Goal: Ask a question: Seek information or help from site administrators or community

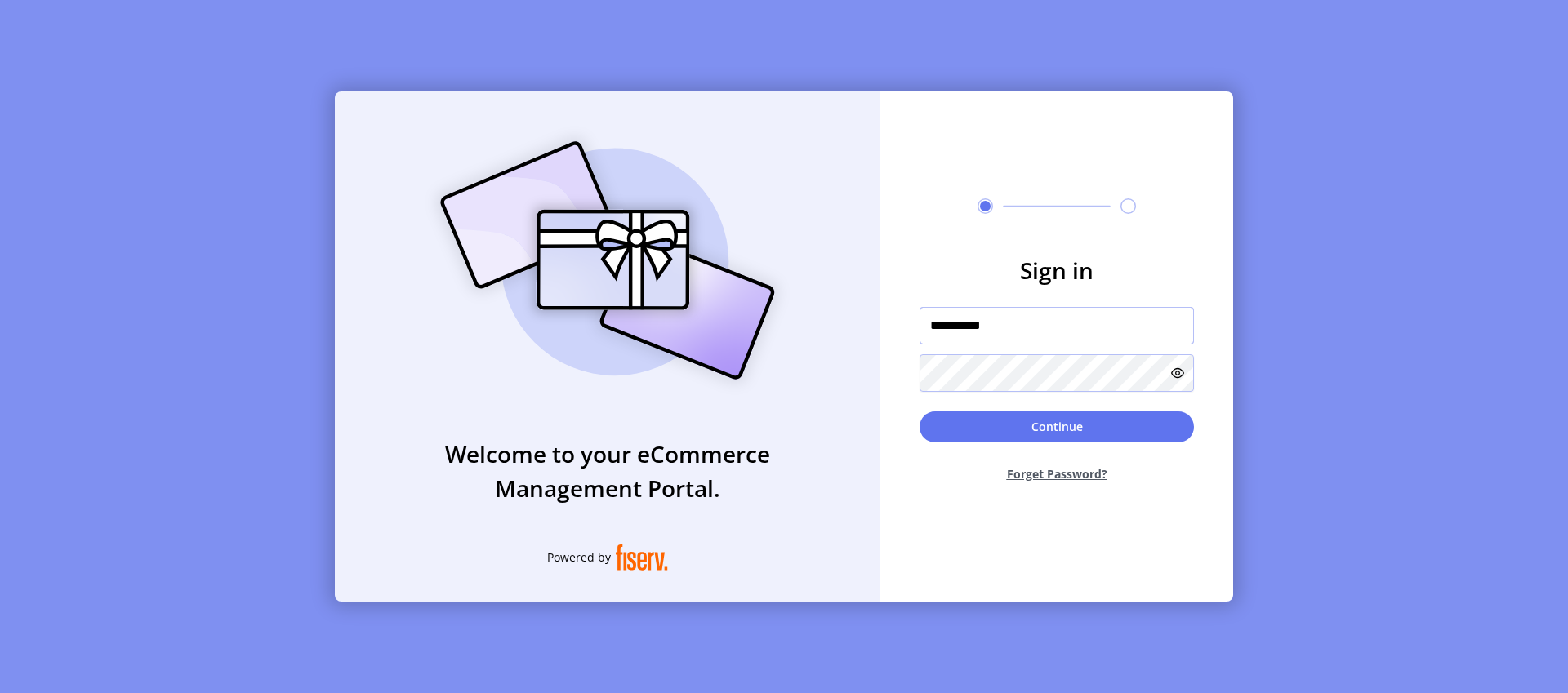
click at [1083, 338] on input "**********" at bounding box center [1057, 326] width 274 height 38
type input "**"
click at [1047, 328] on input "**" at bounding box center [1057, 326] width 274 height 38
type input "*******"
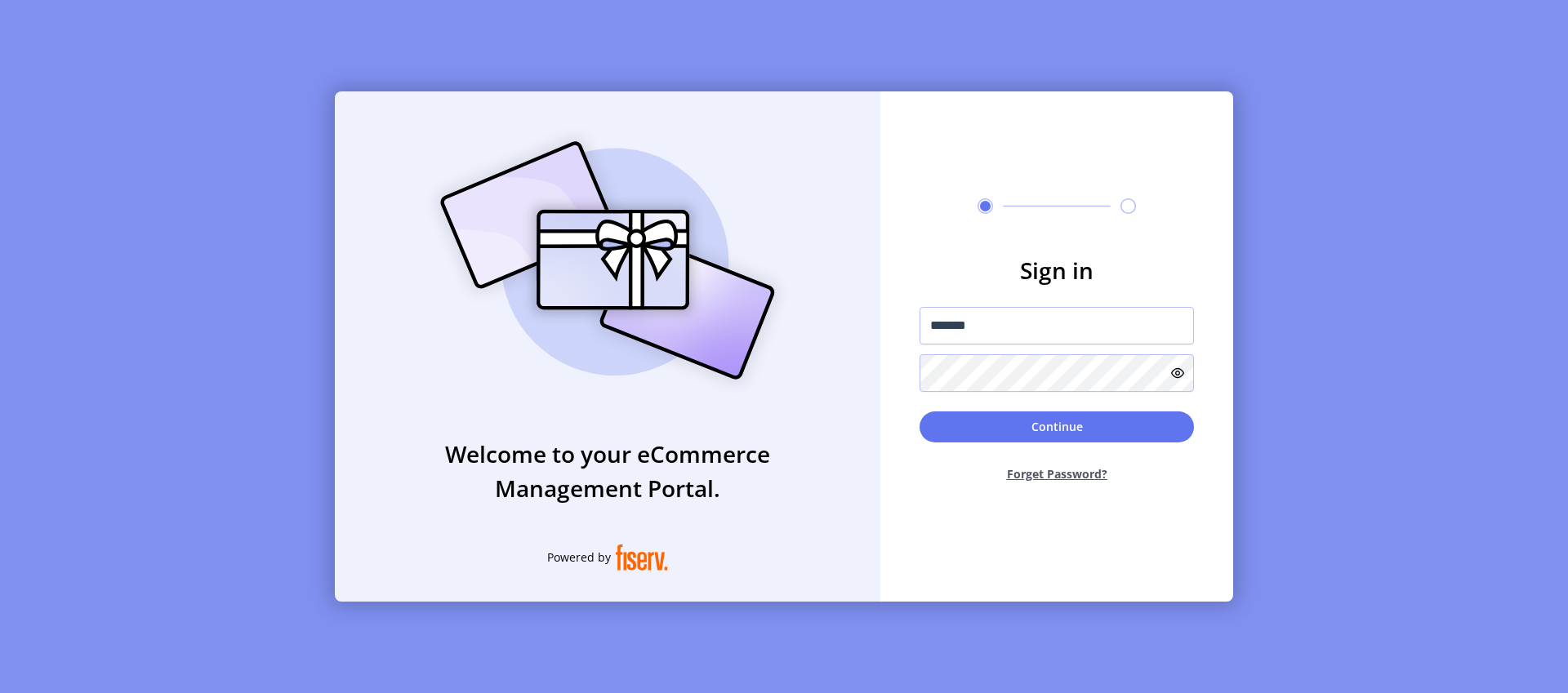
click at [1027, 441] on div "Continue Forget Password?" at bounding box center [1057, 453] width 274 height 84
click at [1031, 430] on button "Continue" at bounding box center [1057, 427] width 274 height 31
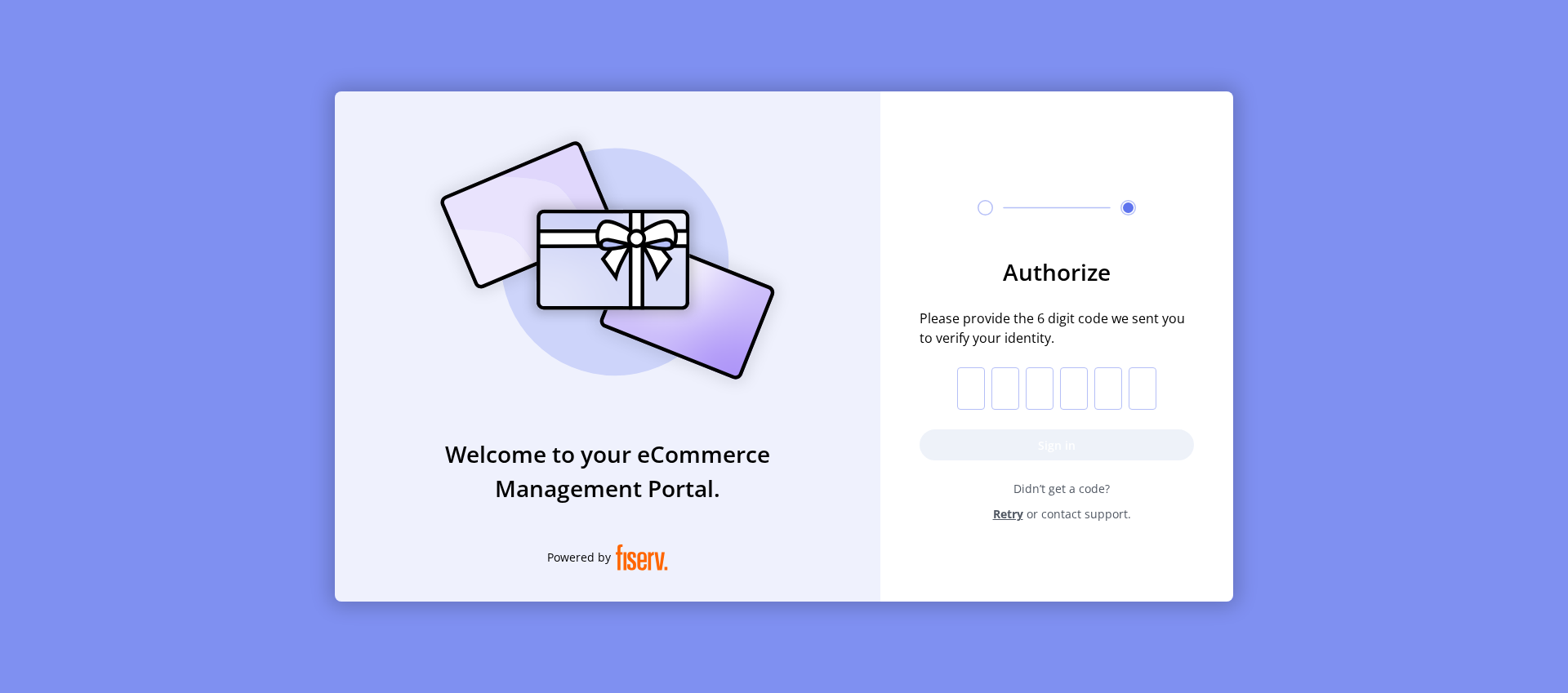
click at [981, 382] on input "text" at bounding box center [971, 388] width 28 height 42
paste input "*"
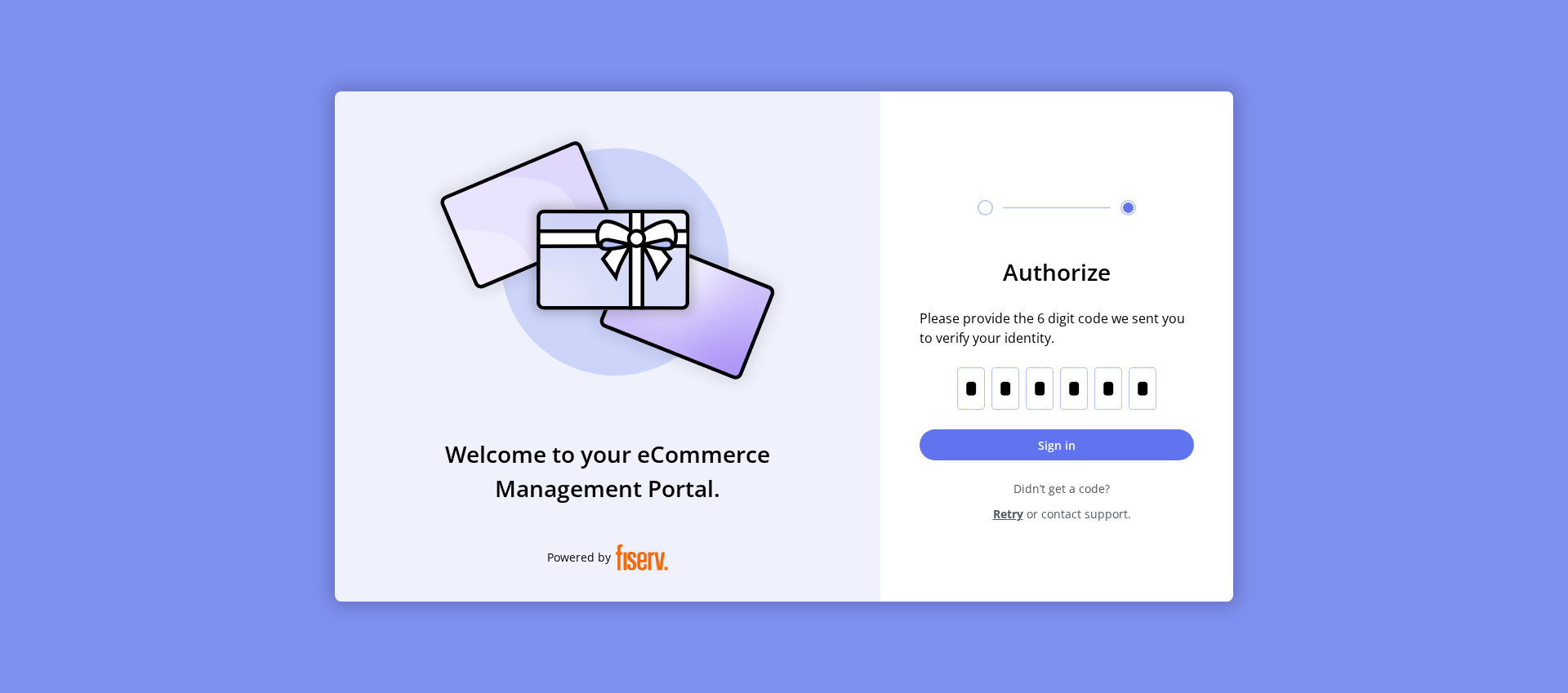
type input "*"
click at [1044, 447] on button "Sign in" at bounding box center [1057, 445] width 274 height 31
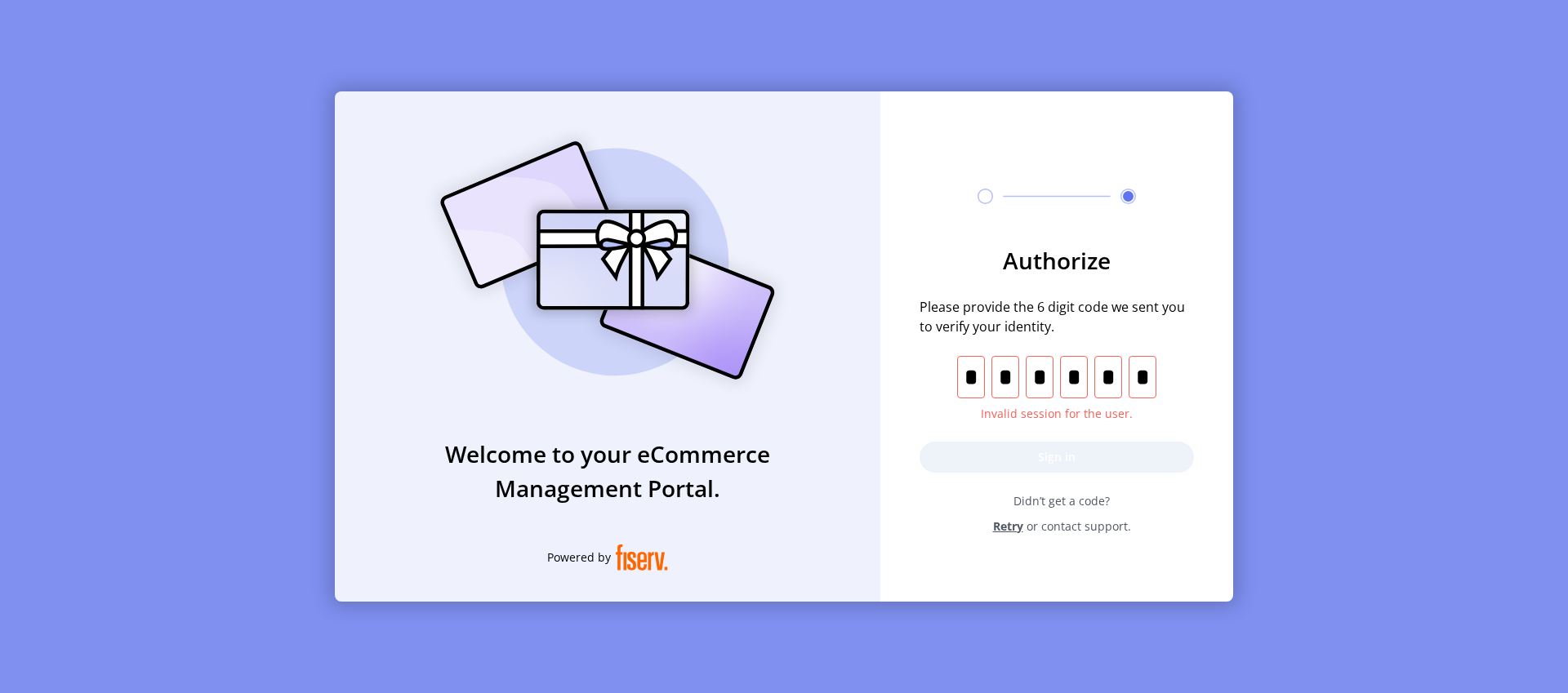
click at [1007, 525] on span "Retry" at bounding box center [1008, 527] width 30 height 17
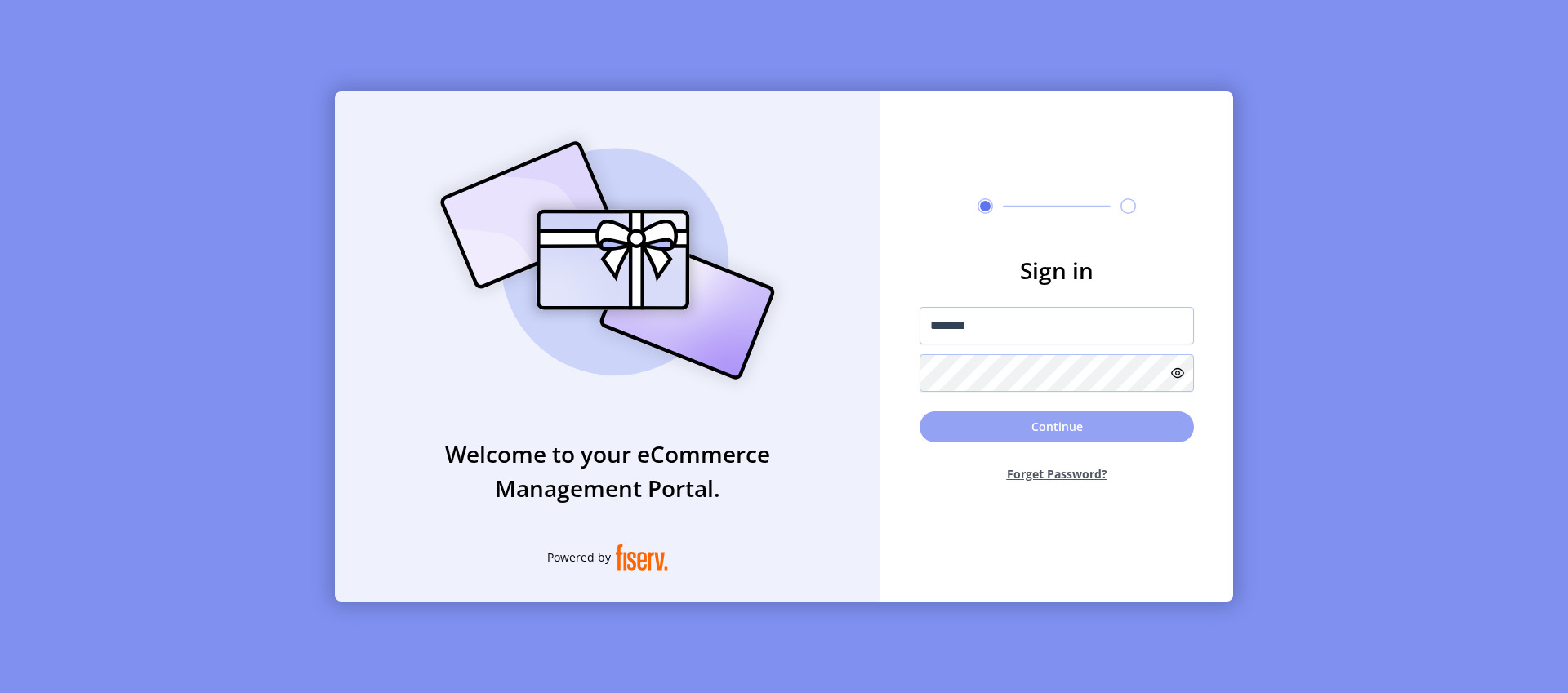
click at [1030, 430] on button "Continue" at bounding box center [1057, 427] width 274 height 31
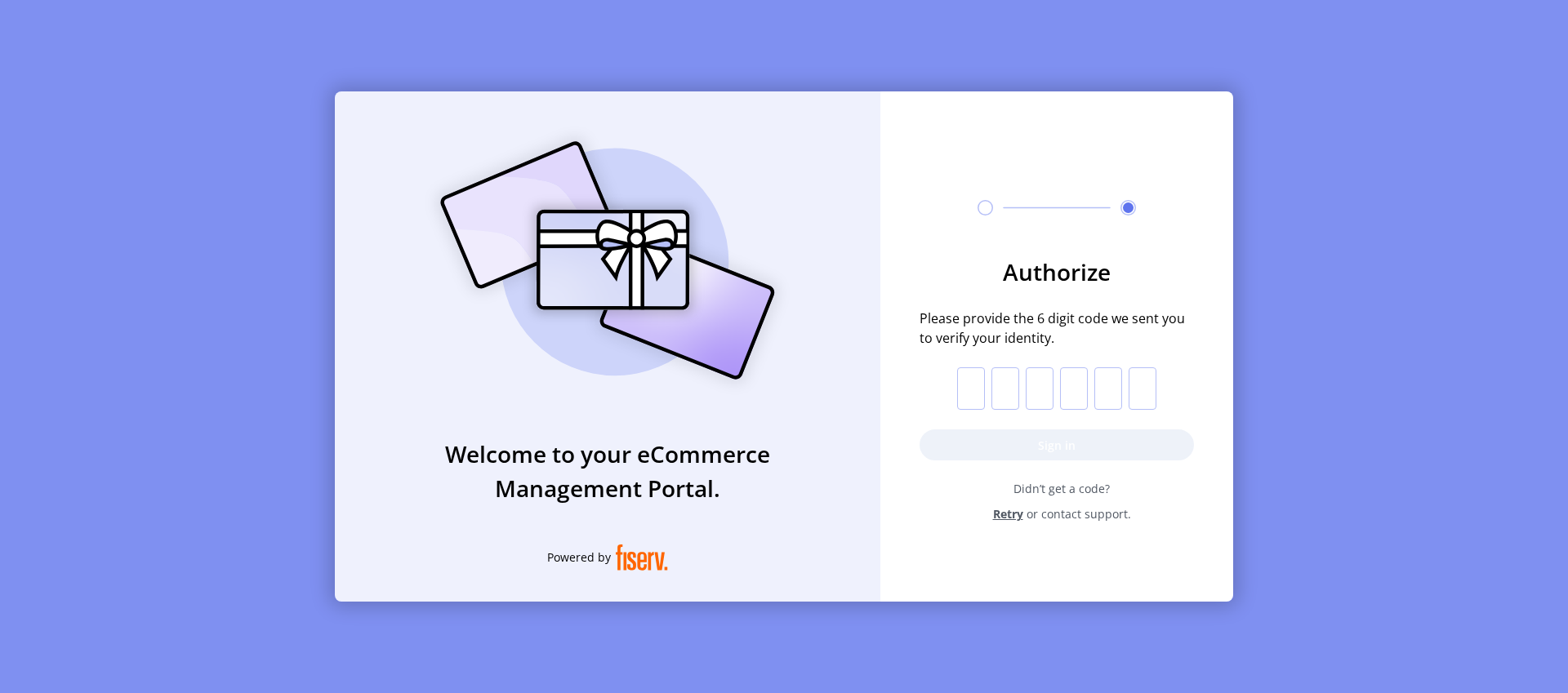
click at [979, 395] on input "text" at bounding box center [971, 388] width 28 height 42
paste input "*"
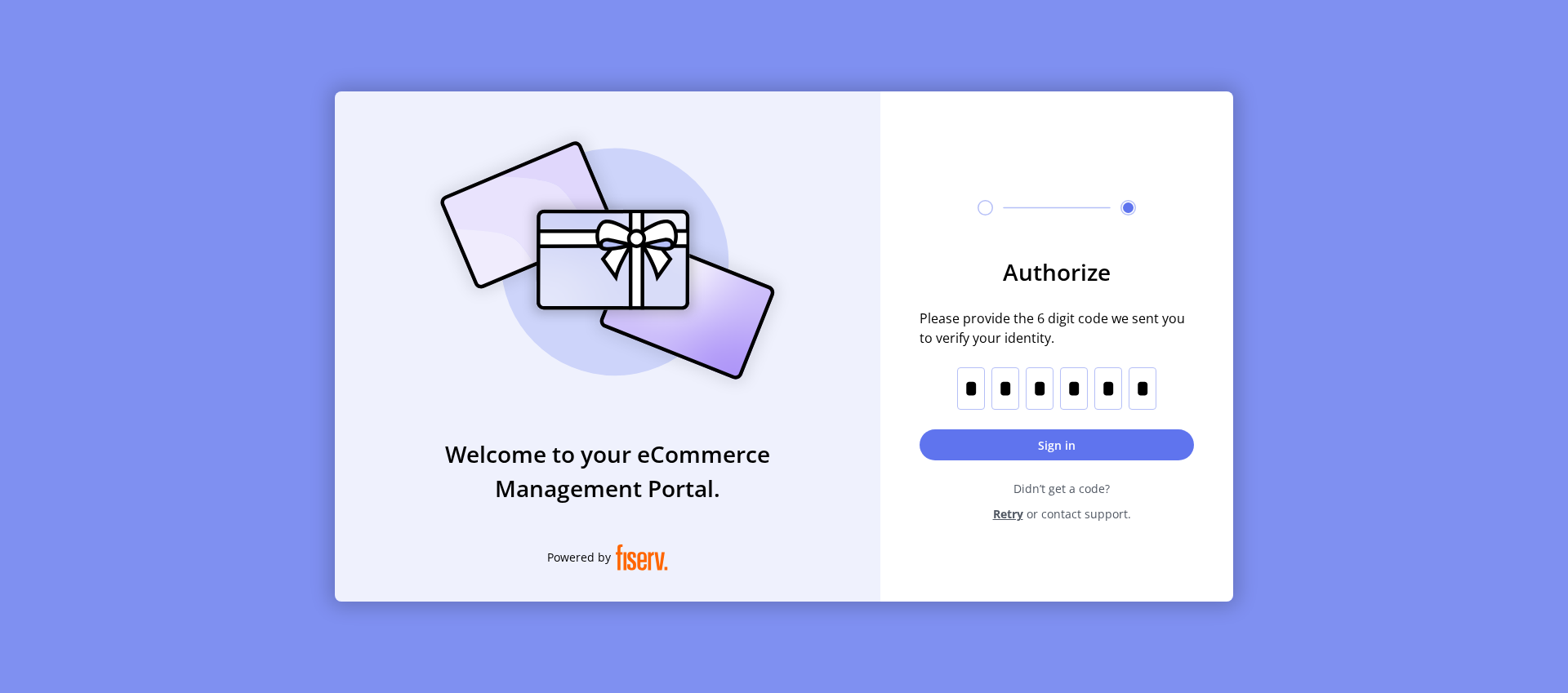
type input "*"
click at [1035, 440] on button "Sign in" at bounding box center [1057, 445] width 274 height 31
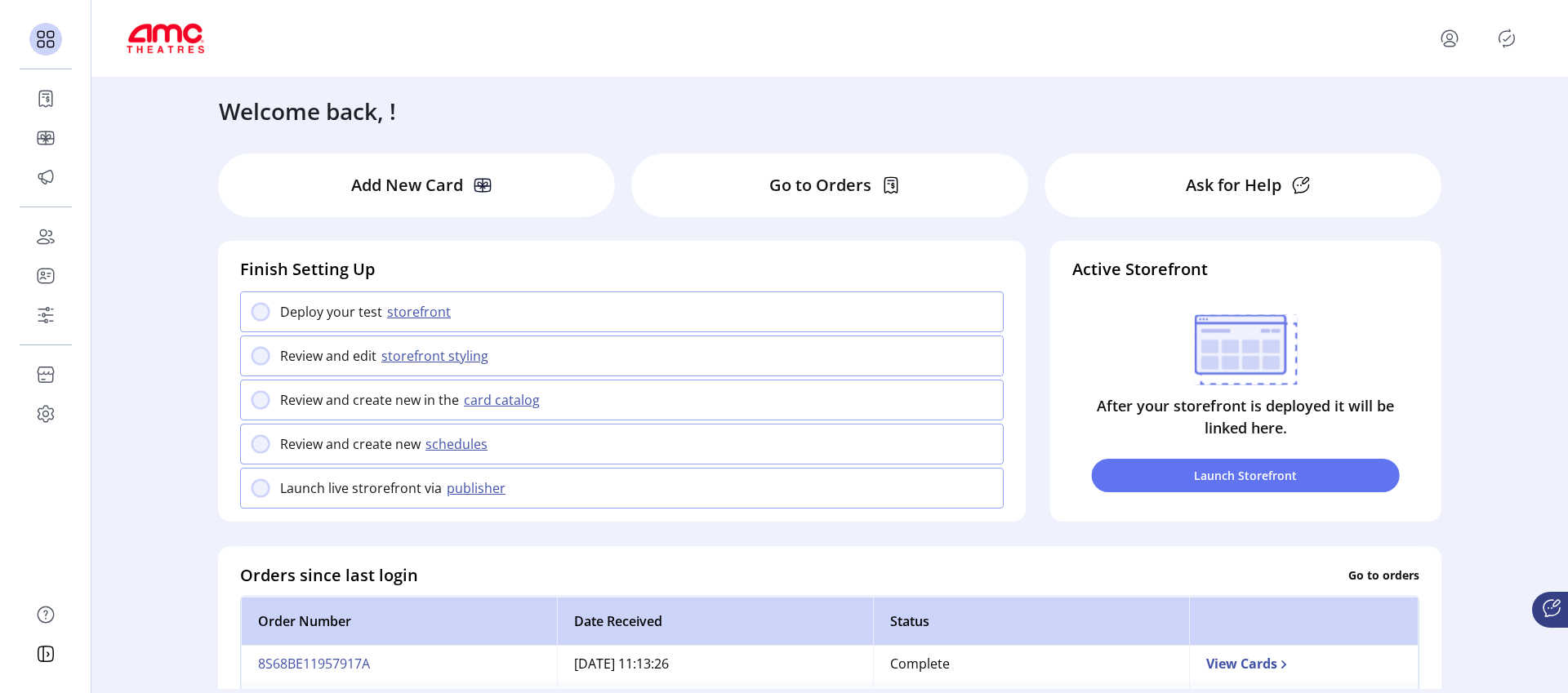
click at [1548, 600] on icon at bounding box center [1551, 608] width 16 height 16
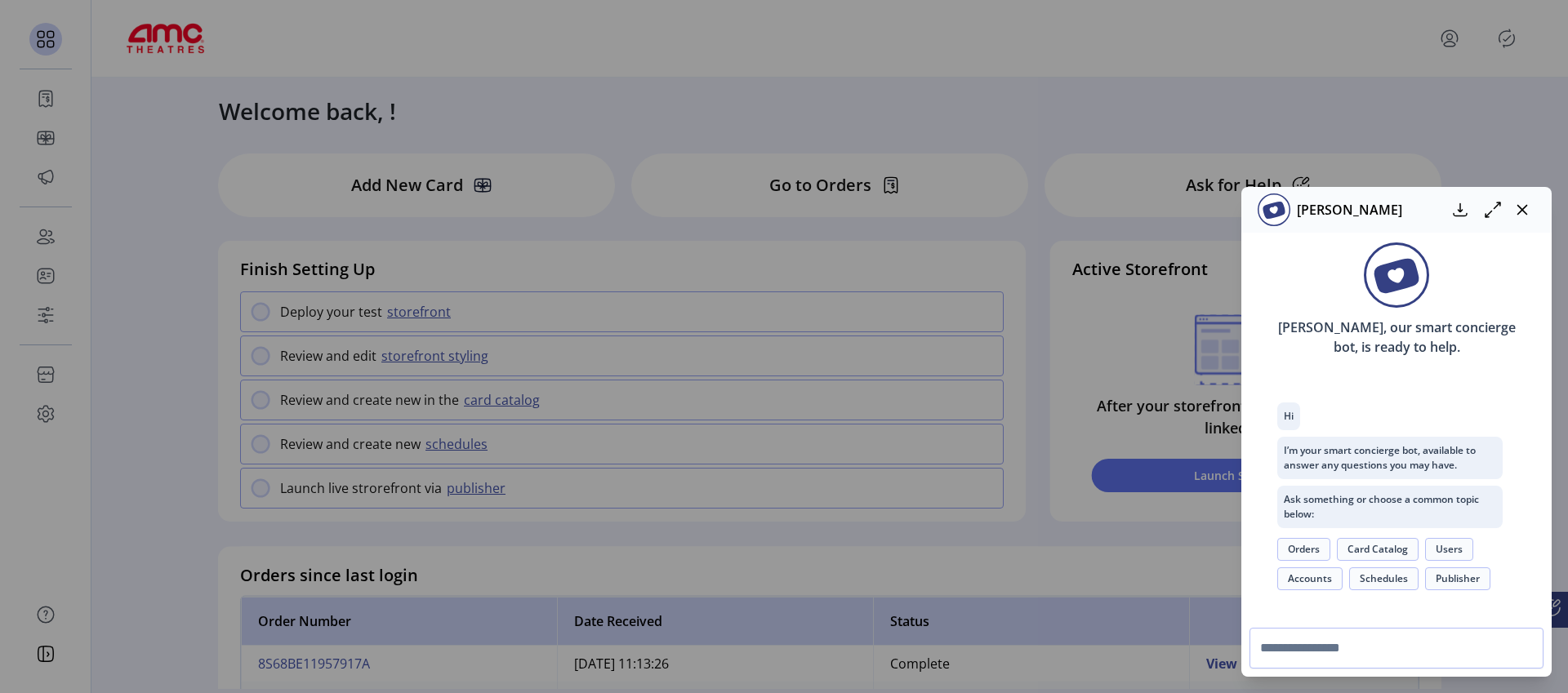
click at [1300, 551] on button "Orders" at bounding box center [1304, 549] width 53 height 23
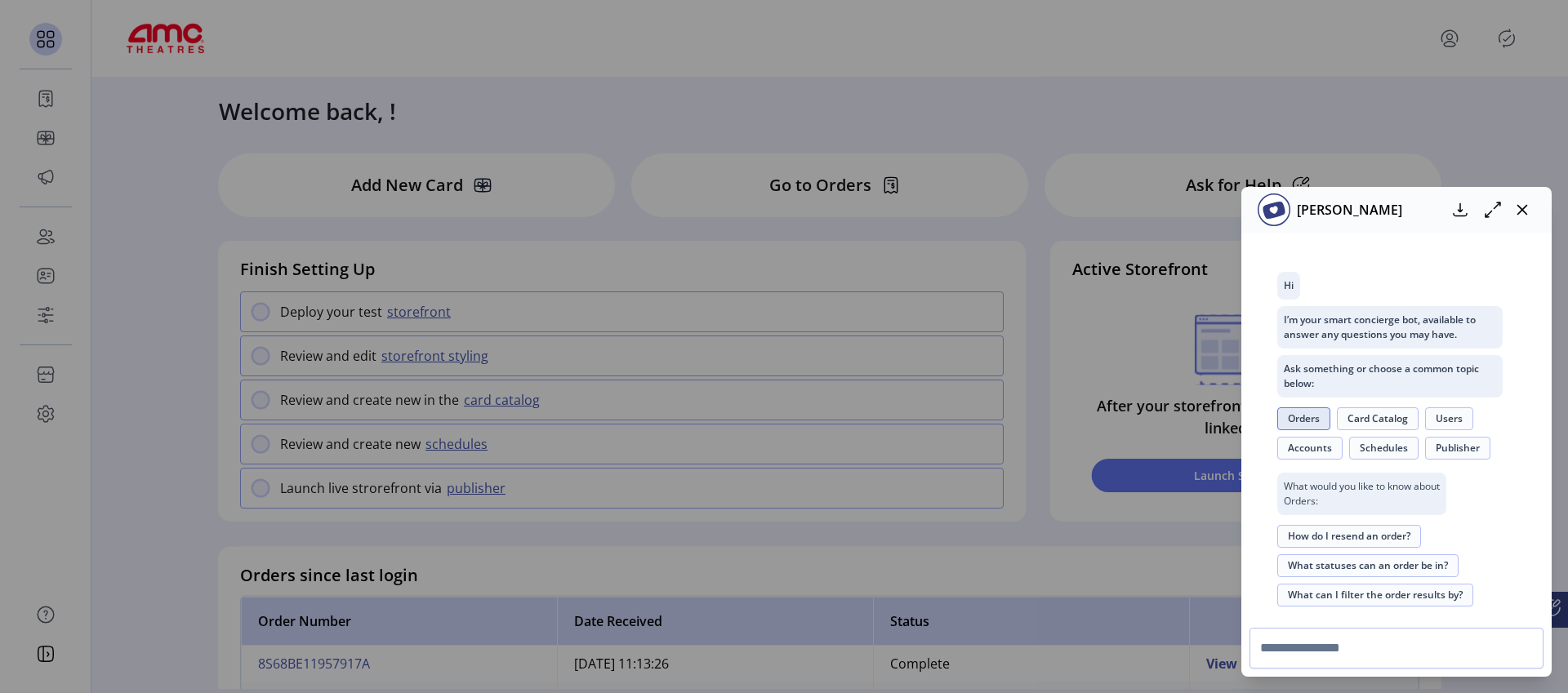
click at [1353, 539] on button "How do I resend an order?" at bounding box center [1349, 536] width 144 height 23
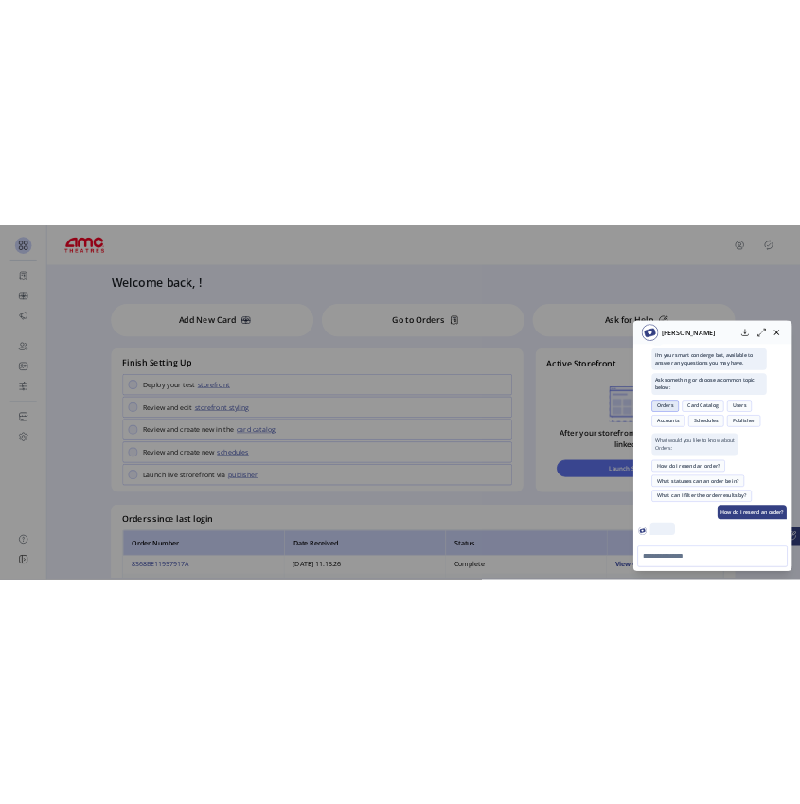
scroll to position [508, 0]
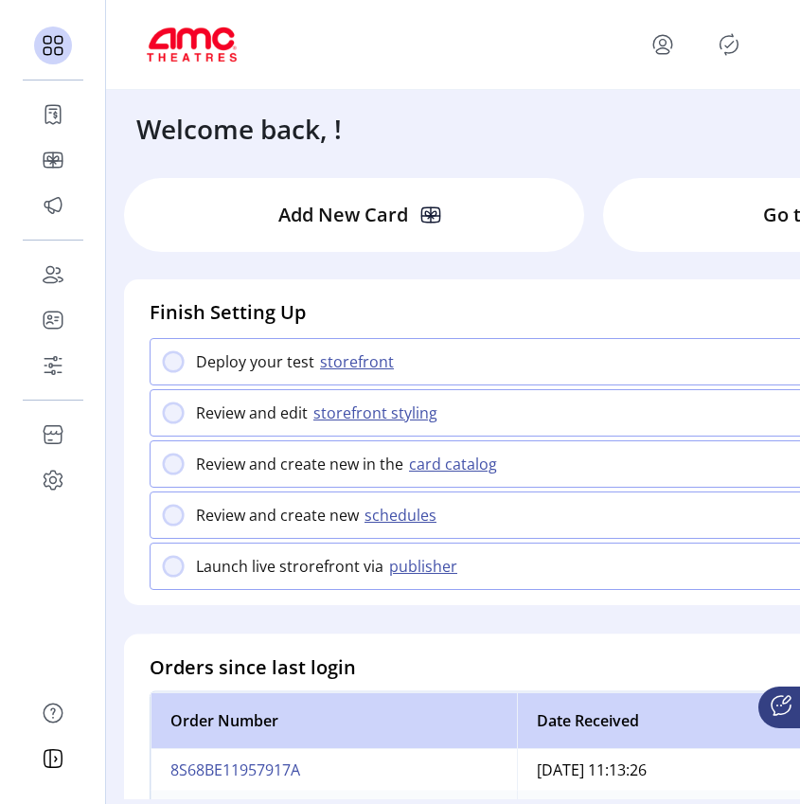
click at [774, 708] on icon at bounding box center [781, 705] width 23 height 23
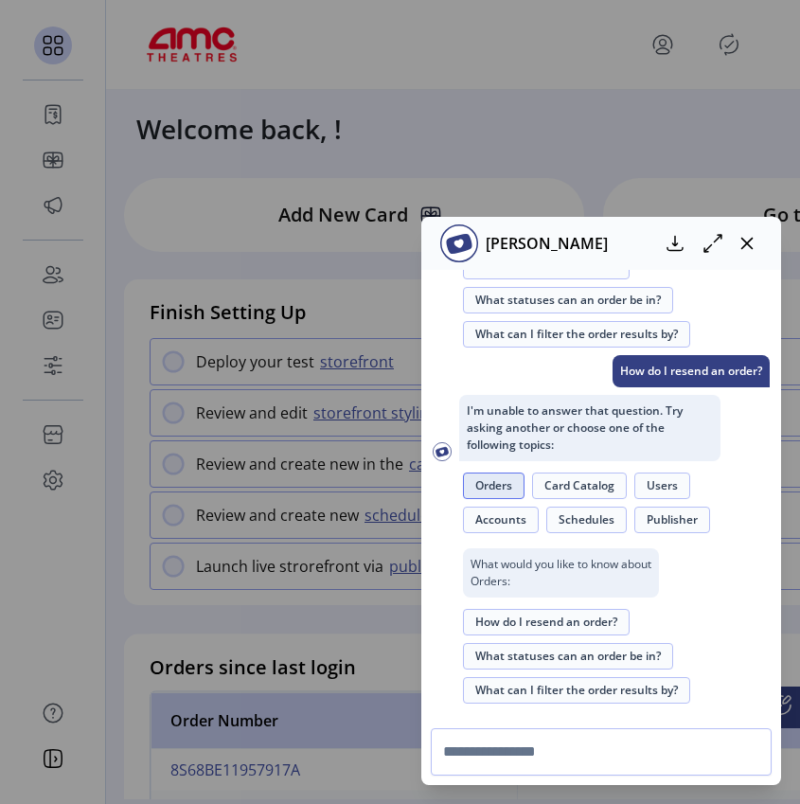
click at [584, 694] on button "What can I filter the order results by?" at bounding box center [576, 690] width 227 height 27
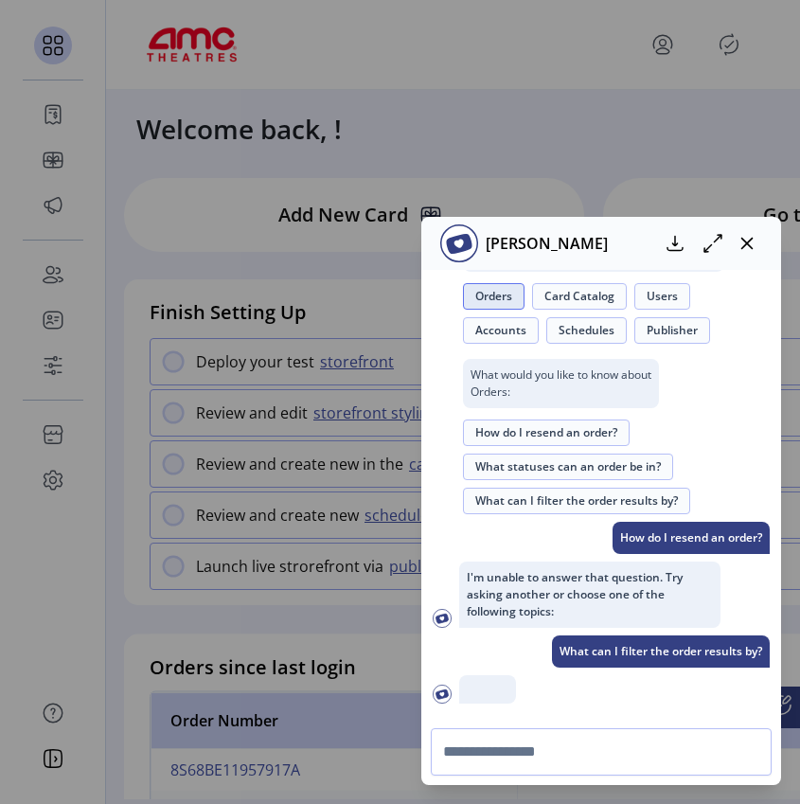
scroll to position [621, 0]
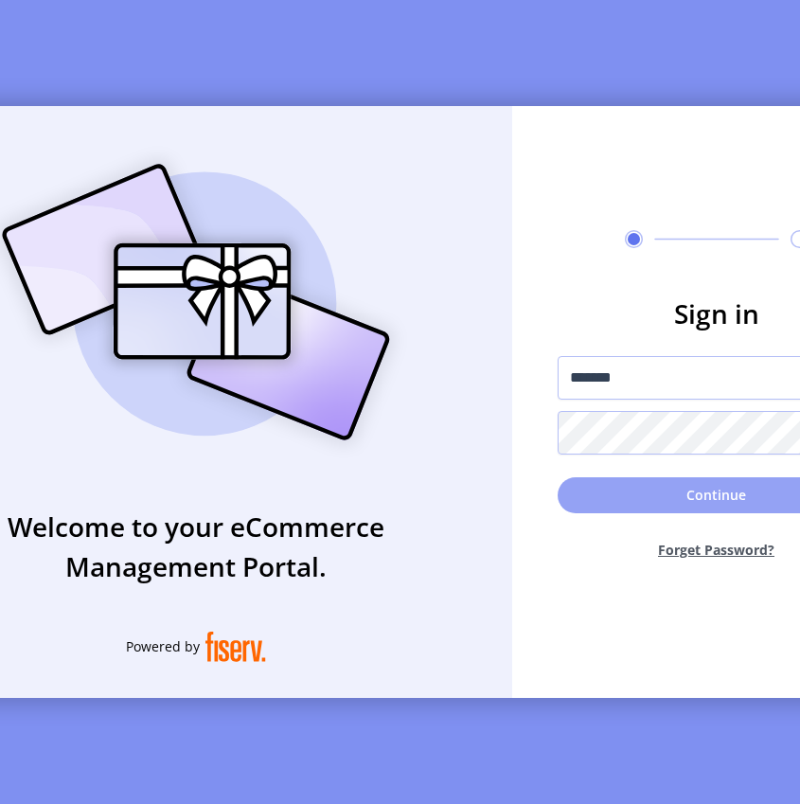
click at [650, 506] on button "Continue" at bounding box center [717, 495] width 318 height 36
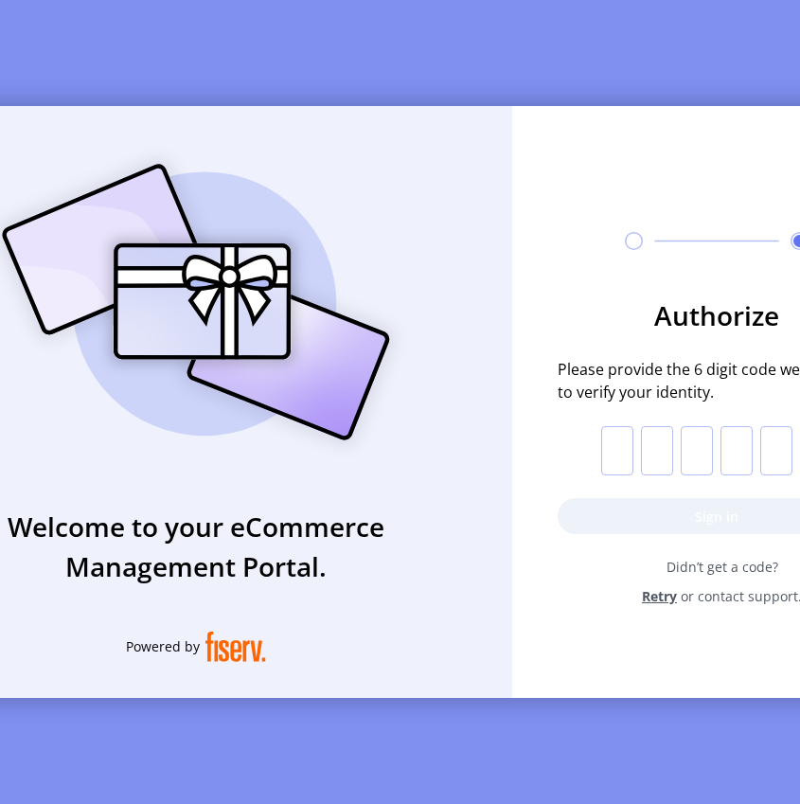
click at [617, 450] on input "text" at bounding box center [618, 450] width 32 height 49
paste input "*"
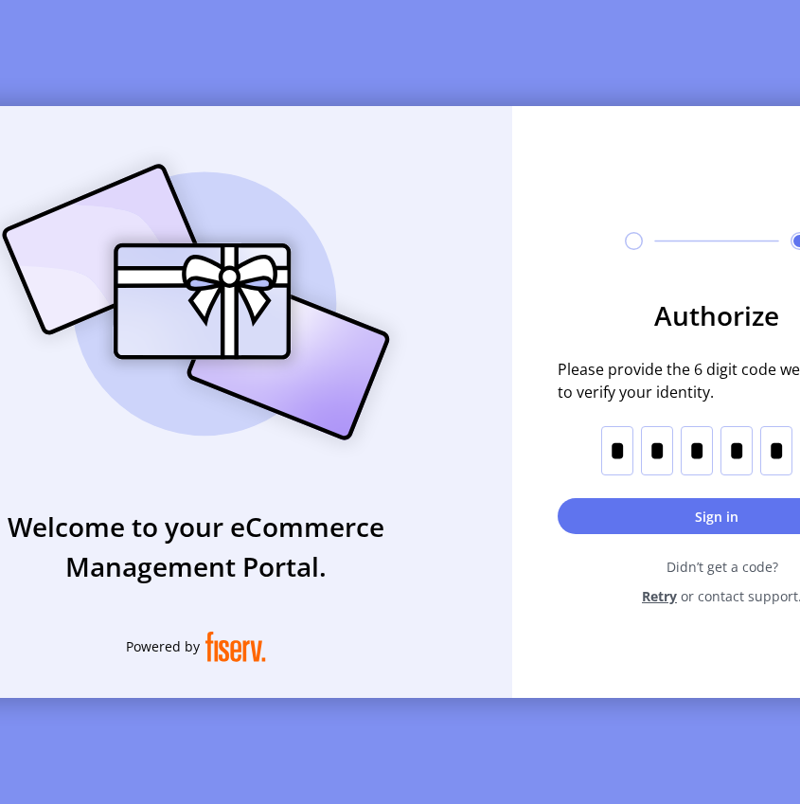
type input "*"
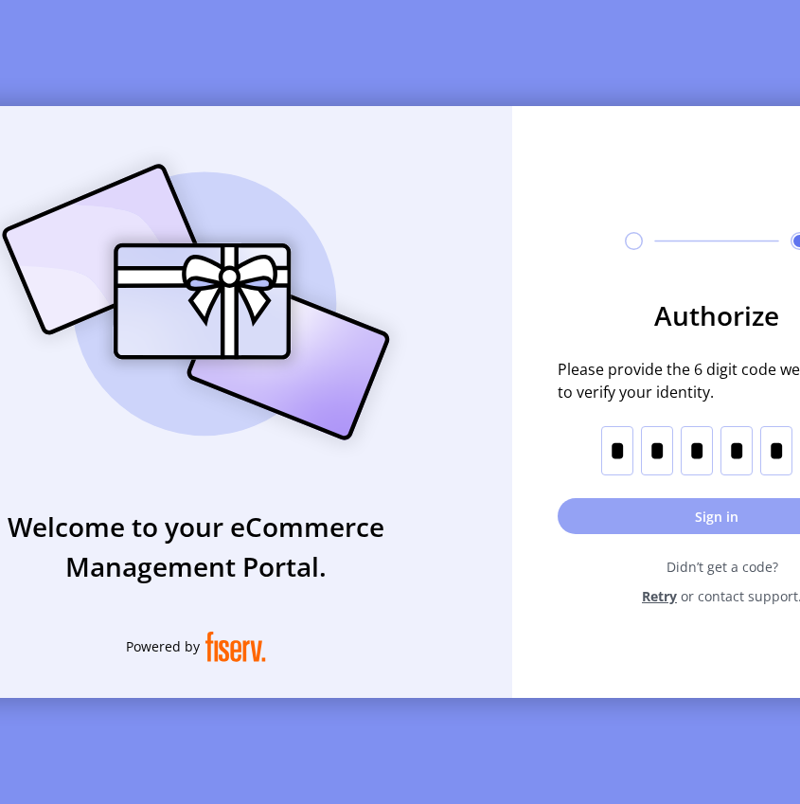
click at [607, 530] on button "Sign in" at bounding box center [717, 516] width 318 height 36
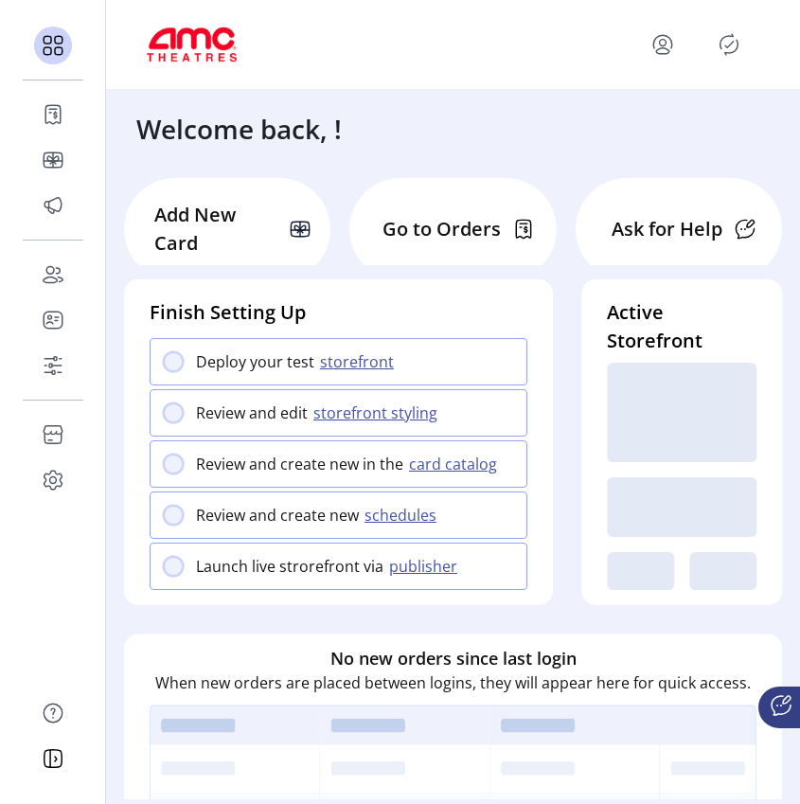
click at [783, 707] on icon at bounding box center [781, 705] width 23 height 23
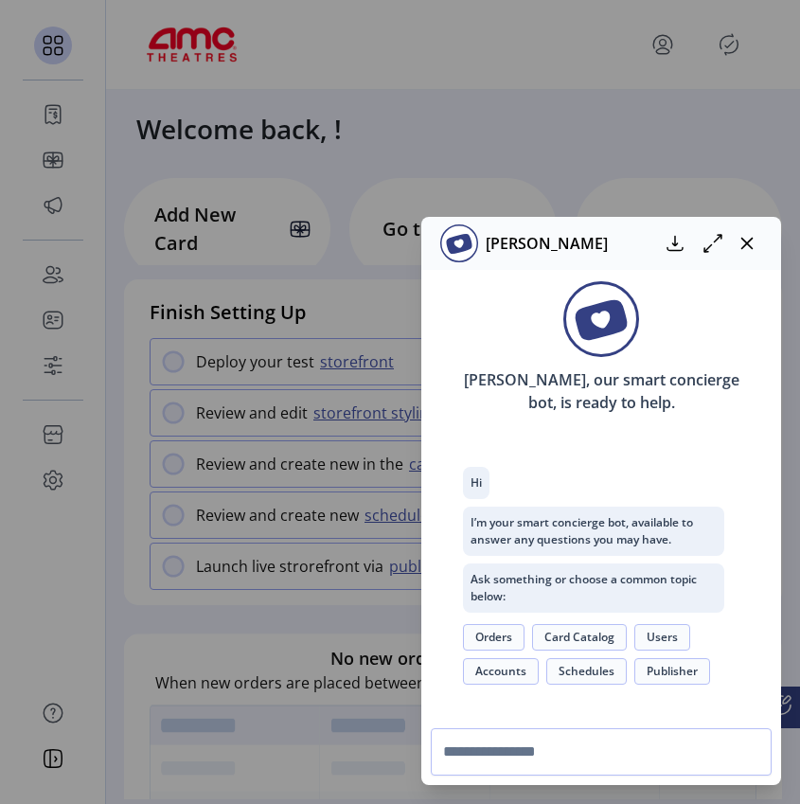
click at [507, 637] on button "Orders" at bounding box center [494, 637] width 62 height 27
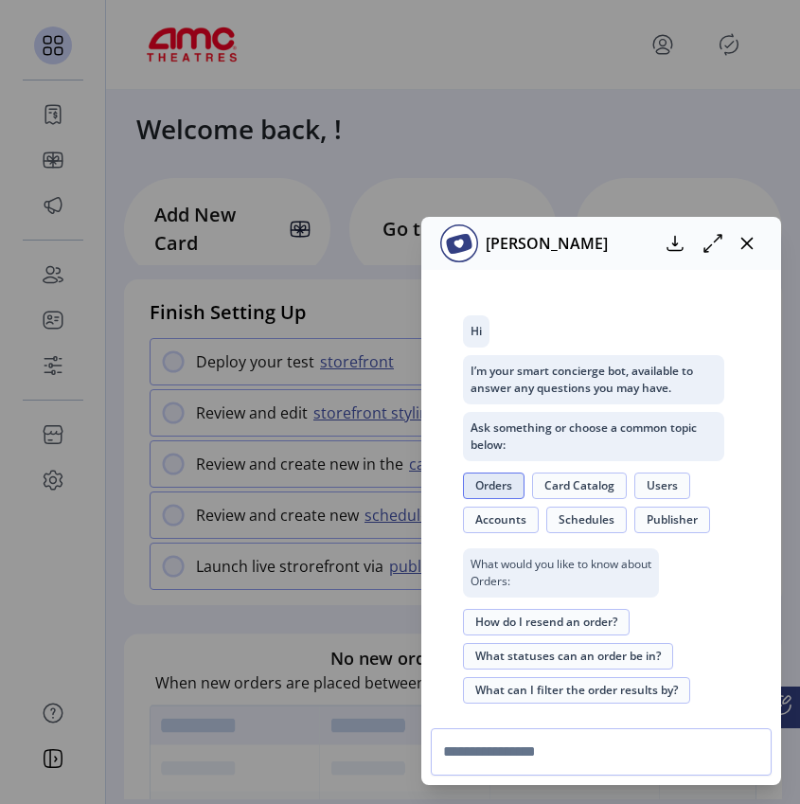
click at [532, 616] on button "How do I resend an order?" at bounding box center [546, 622] width 167 height 27
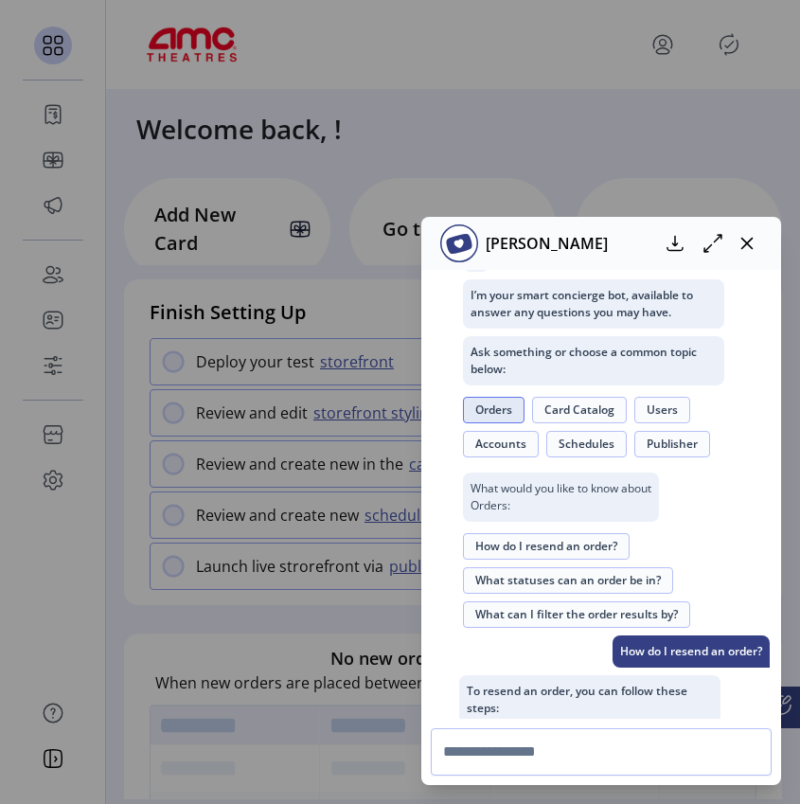
scroll to position [351, 0]
